Goal: Information Seeking & Learning: Learn about a topic

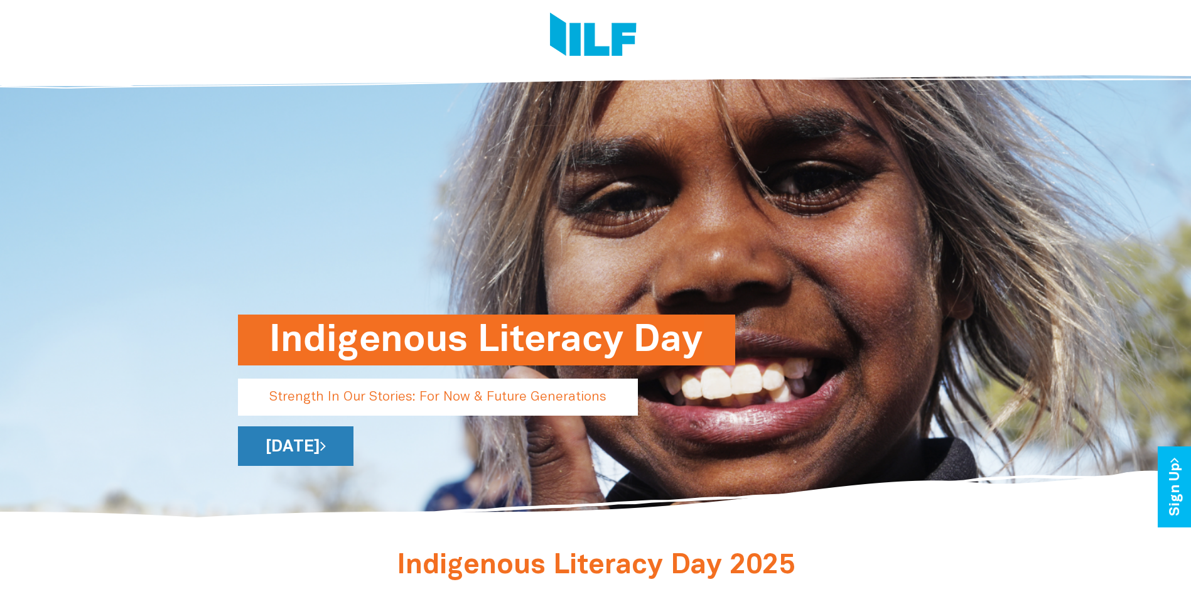
click at [354, 451] on link "[DATE]" at bounding box center [296, 446] width 116 height 40
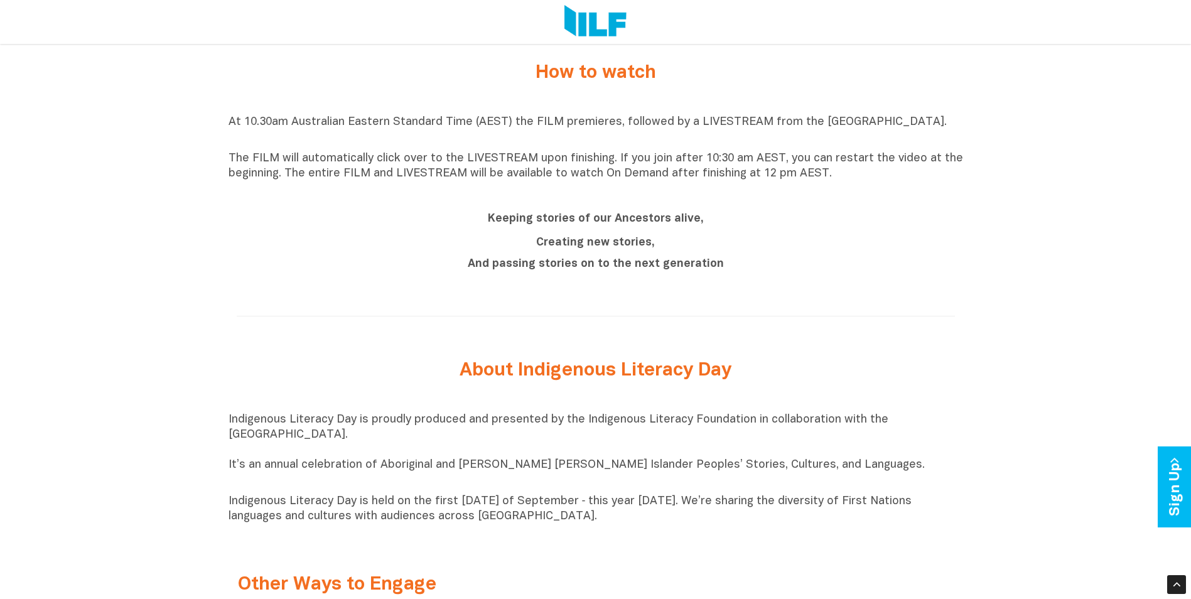
scroll to position [1507, 0]
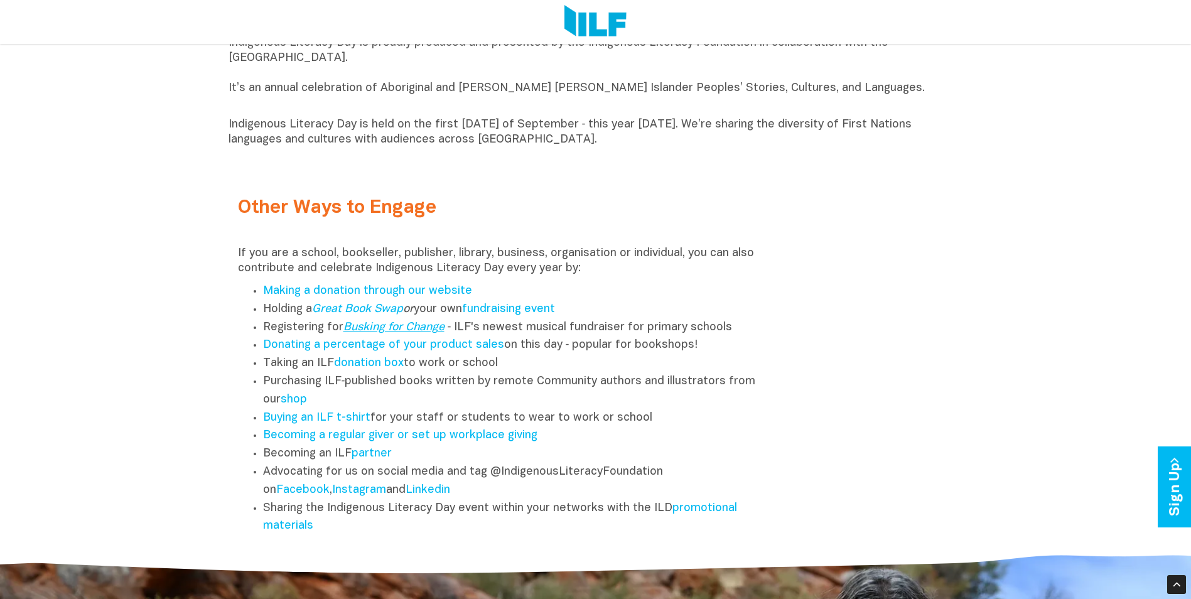
click at [435, 331] on link "Busking for Change" at bounding box center [393, 327] width 101 height 11
click at [411, 333] on link "Busking for Change" at bounding box center [393, 327] width 101 height 11
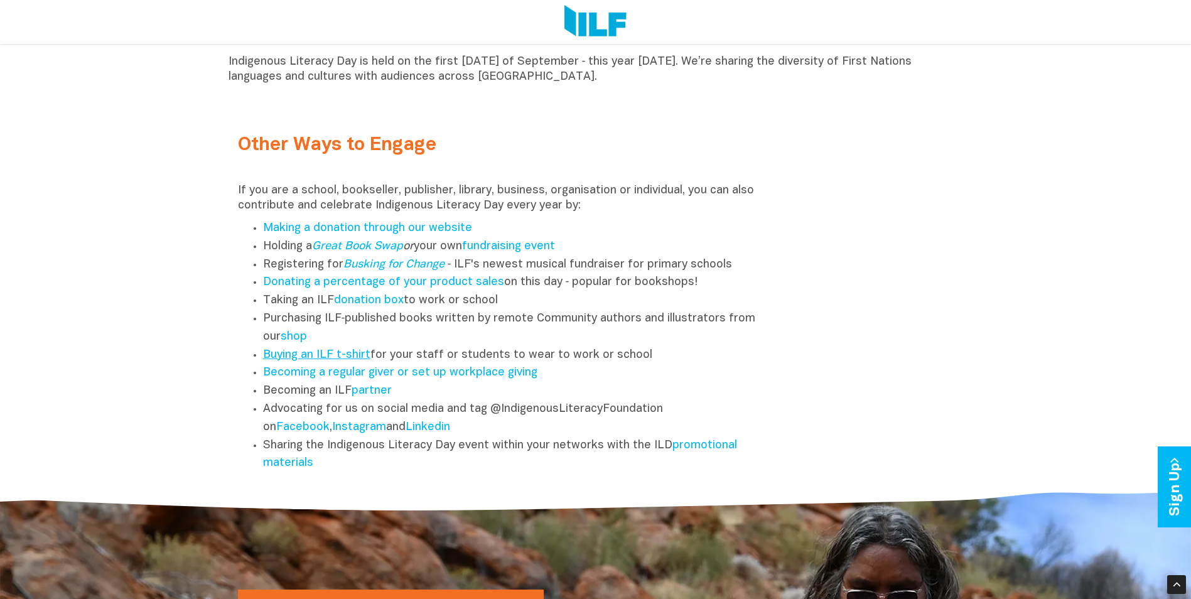
click at [347, 359] on link "Buying an ILF t-shirt" at bounding box center [316, 355] width 107 height 11
